Goal: Navigation & Orientation: Understand site structure

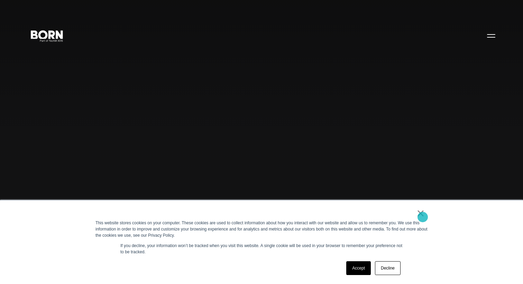
click at [422, 217] on link "×" at bounding box center [420, 213] width 8 height 6
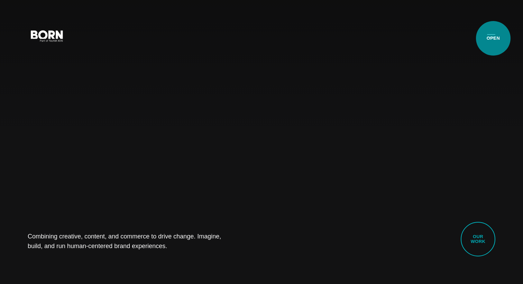
click at [493, 38] on button "Primary Menu" at bounding box center [490, 35] width 17 height 15
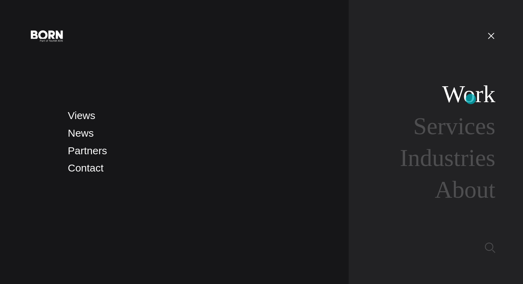
click at [470, 99] on link "Work" at bounding box center [468, 94] width 53 height 27
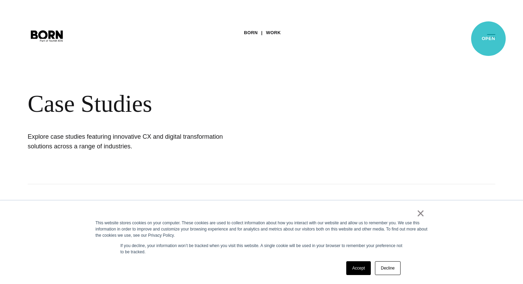
click at [488, 39] on button "Primary Menu" at bounding box center [490, 35] width 17 height 15
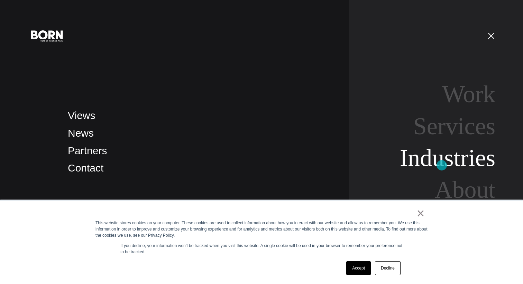
click at [441, 166] on link "Industries" at bounding box center [446, 158] width 95 height 27
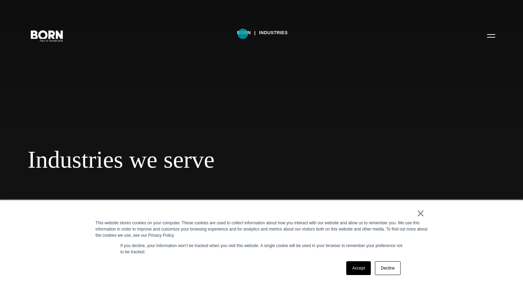
click at [243, 34] on link "BORN" at bounding box center [244, 33] width 14 height 10
